Goal: Information Seeking & Learning: Learn about a topic

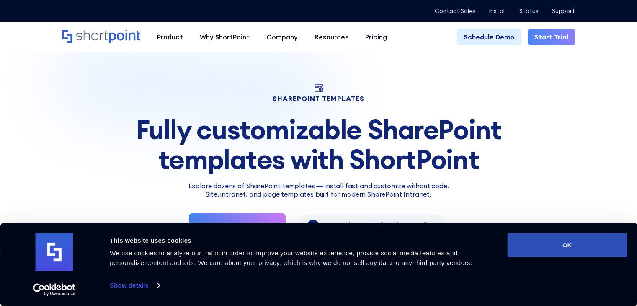
click at [597, 248] on button "OK" at bounding box center [568, 245] width 120 height 24
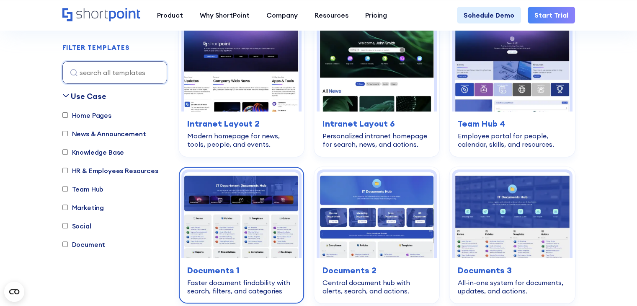
scroll to position [279, 0]
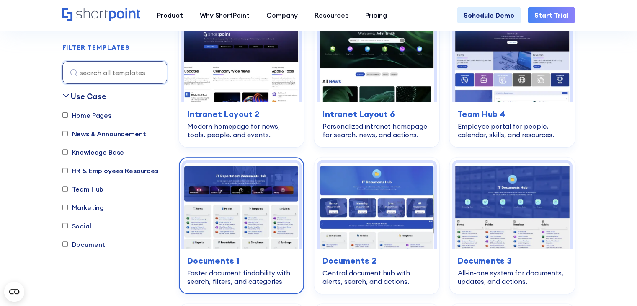
click at [272, 211] on img at bounding box center [241, 206] width 114 height 86
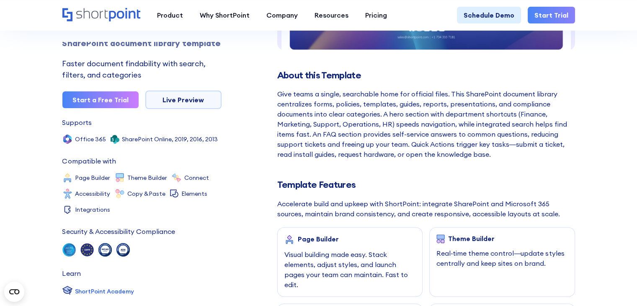
scroll to position [56, 0]
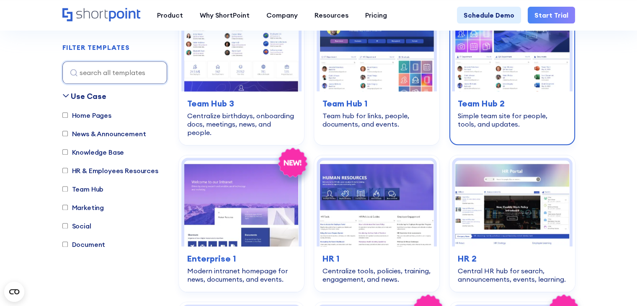
scroll to position [1034, 0]
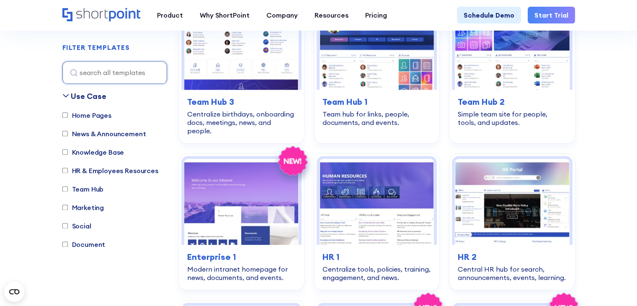
click at [91, 207] on label "Marketing" at bounding box center [83, 207] width 42 height 10
click at [68, 207] on input "Marketing" at bounding box center [64, 207] width 5 height 5
checkbox input "true"
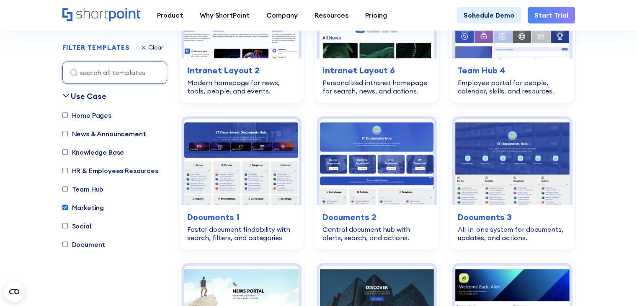
scroll to position [415, 0]
